Goal: Task Accomplishment & Management: Complete application form

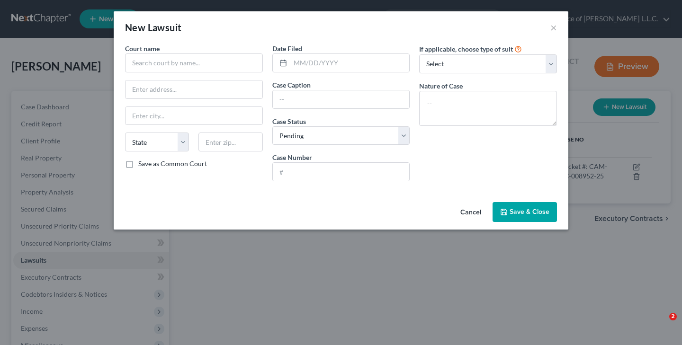
select select "0"
click at [482, 209] on button "Cancel" at bounding box center [471, 212] width 36 height 19
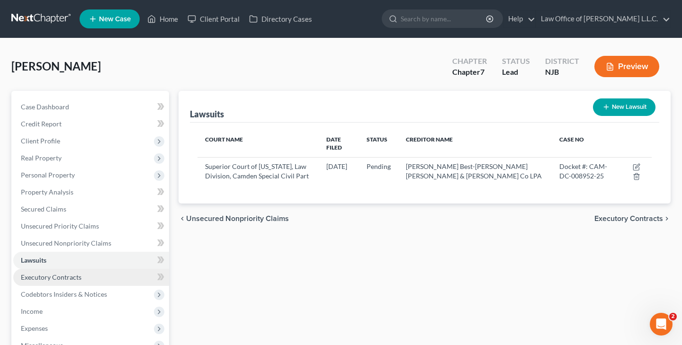
click at [59, 279] on span "Executory Contracts" at bounding box center [51, 277] width 61 height 8
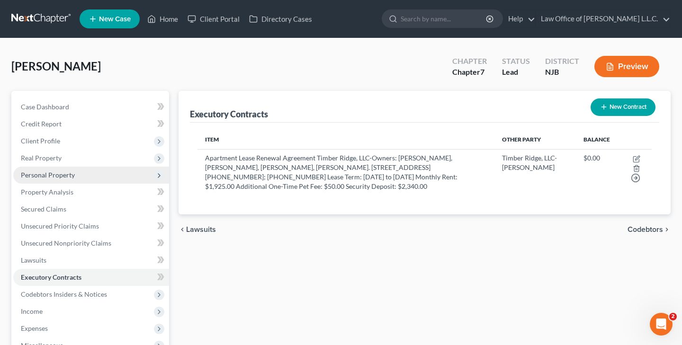
click at [62, 172] on span "Personal Property" at bounding box center [48, 175] width 54 height 8
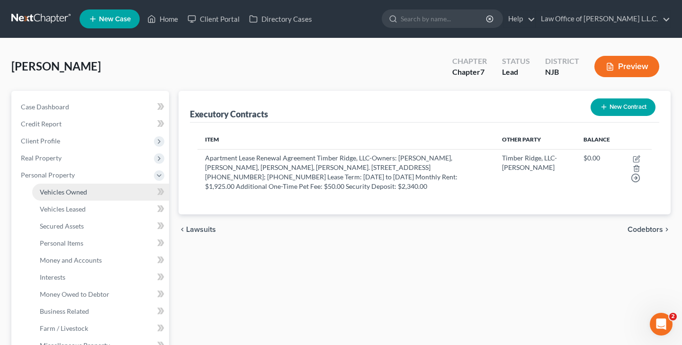
click at [67, 193] on span "Vehicles Owned" at bounding box center [63, 192] width 47 height 8
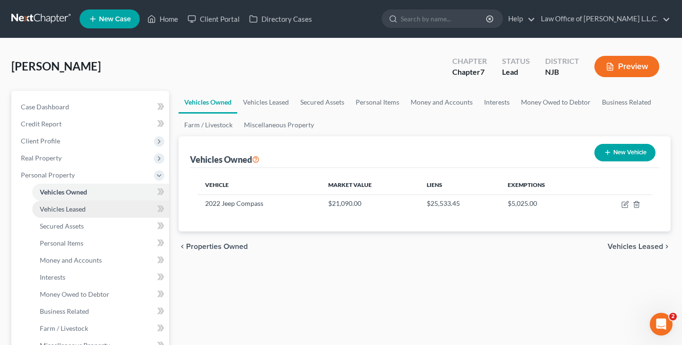
click at [85, 207] on span "Vehicles Leased" at bounding box center [63, 209] width 46 height 8
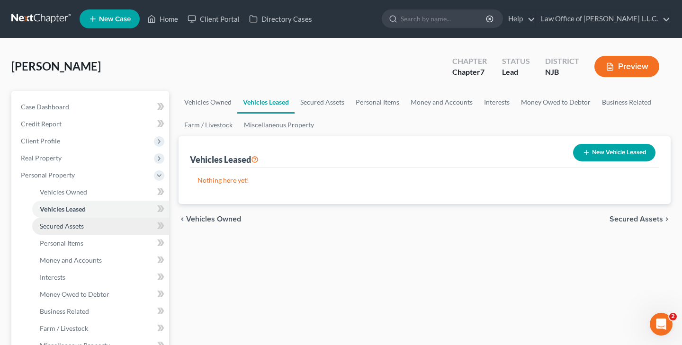
click at [83, 223] on span "Secured Assets" at bounding box center [62, 226] width 44 height 8
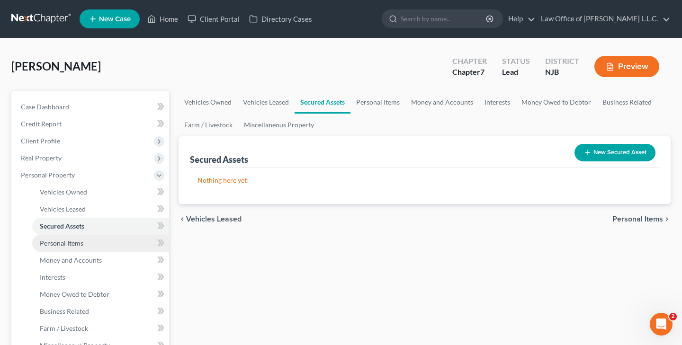
click at [79, 246] on span "Personal Items" at bounding box center [62, 243] width 44 height 8
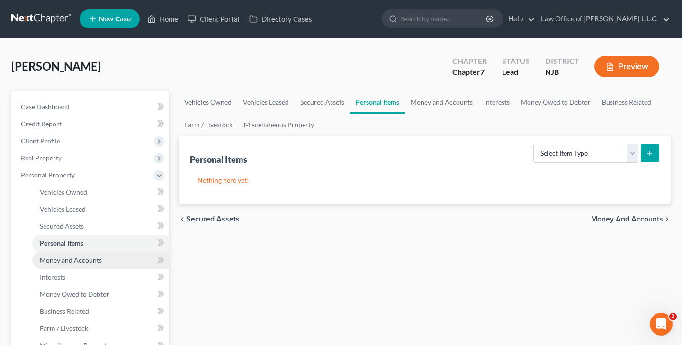
click at [79, 260] on span "Money and Accounts" at bounding box center [71, 260] width 62 height 8
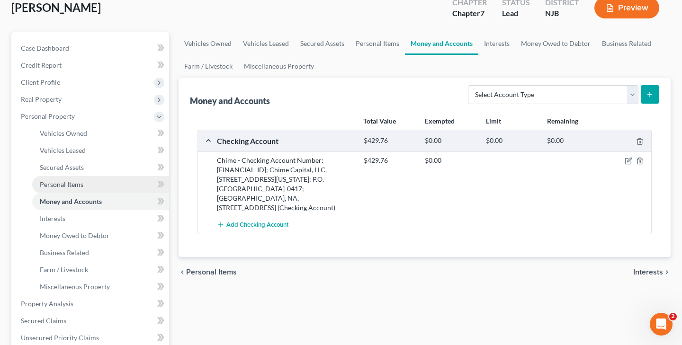
scroll to position [67, 0]
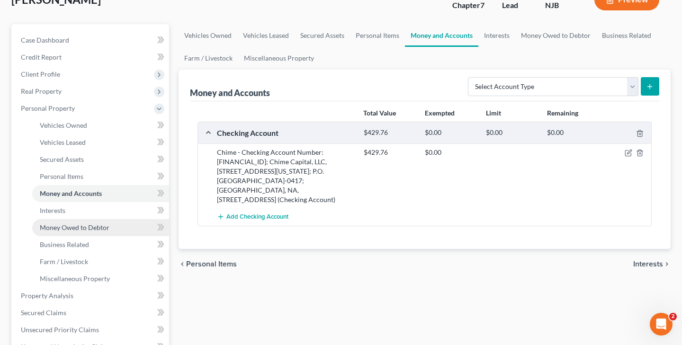
click at [82, 228] on span "Money Owed to Debtor" at bounding box center [75, 227] width 70 height 8
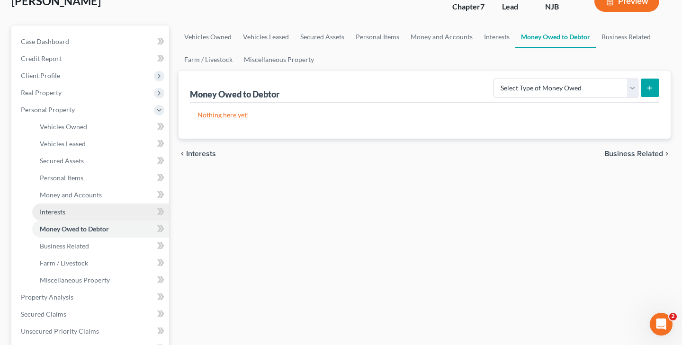
scroll to position [66, 0]
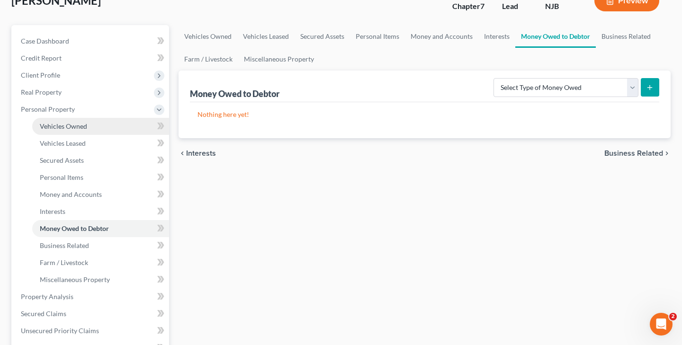
click at [74, 128] on span "Vehicles Owned" at bounding box center [63, 126] width 47 height 8
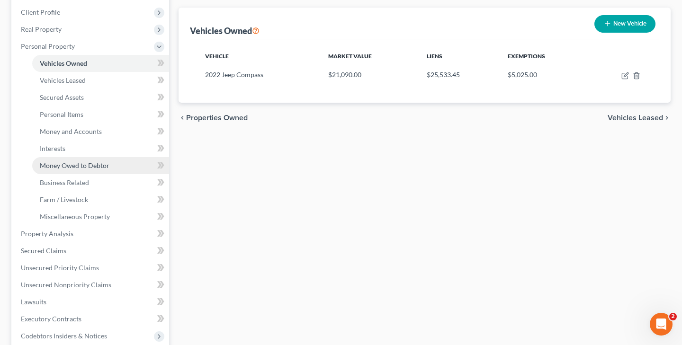
scroll to position [134, 0]
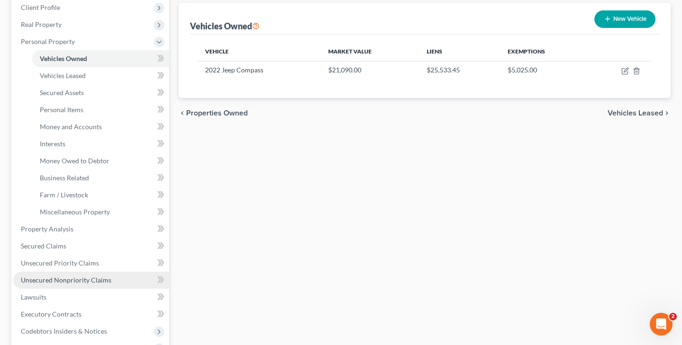
click at [77, 279] on span "Unsecured Nonpriority Claims" at bounding box center [66, 280] width 90 height 8
